Goal: Information Seeking & Learning: Learn about a topic

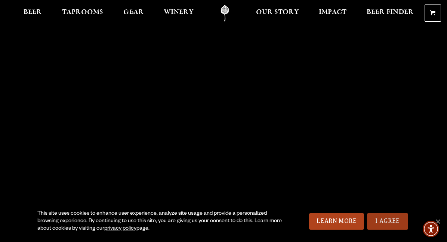
click at [386, 218] on link "I Agree" at bounding box center [387, 221] width 41 height 16
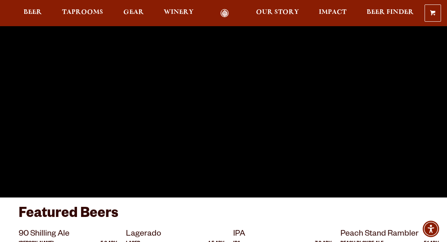
scroll to position [50, 0]
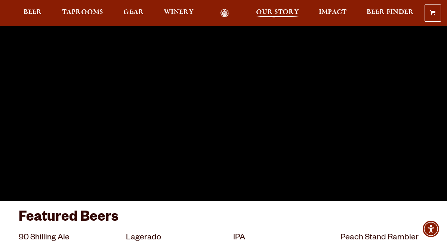
click at [281, 11] on span "Our Story" at bounding box center [277, 12] width 43 height 6
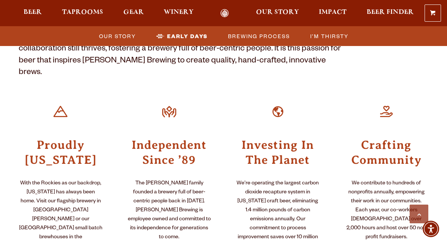
scroll to position [279, 0]
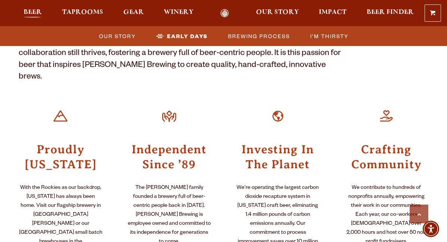
click at [40, 11] on span "Beer" at bounding box center [33, 12] width 18 height 6
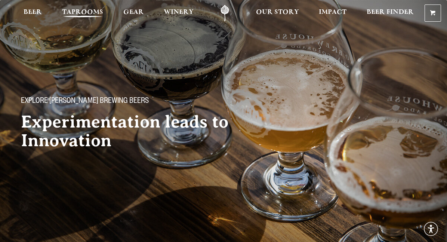
click at [82, 12] on span "Taprooms" at bounding box center [82, 12] width 41 height 6
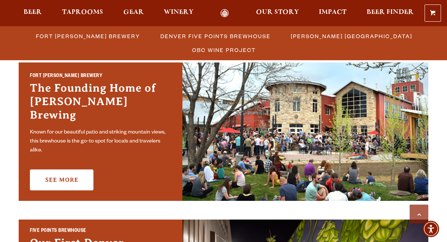
scroll to position [228, 0]
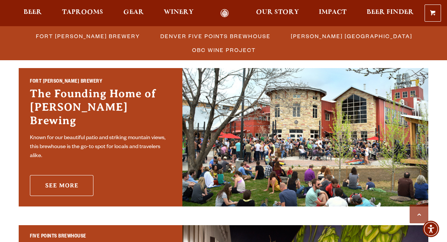
click at [76, 177] on link "See More" at bounding box center [62, 185] width 64 height 21
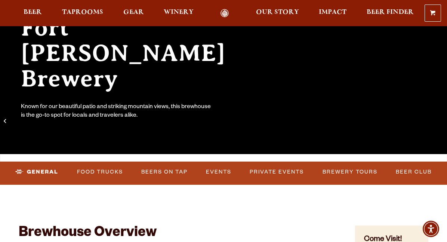
scroll to position [104, 0]
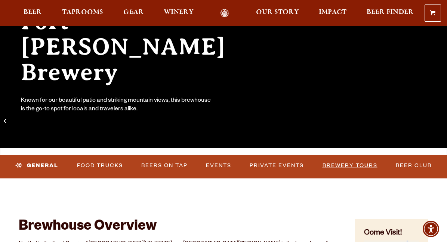
click at [355, 165] on link "Brewery Tours" at bounding box center [350, 165] width 61 height 17
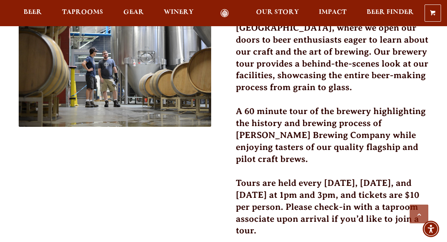
scroll to position [230, 0]
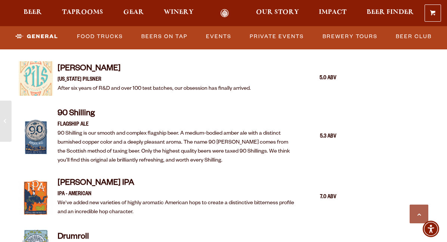
scroll to position [799, 0]
